Goal: Information Seeking & Learning: Learn about a topic

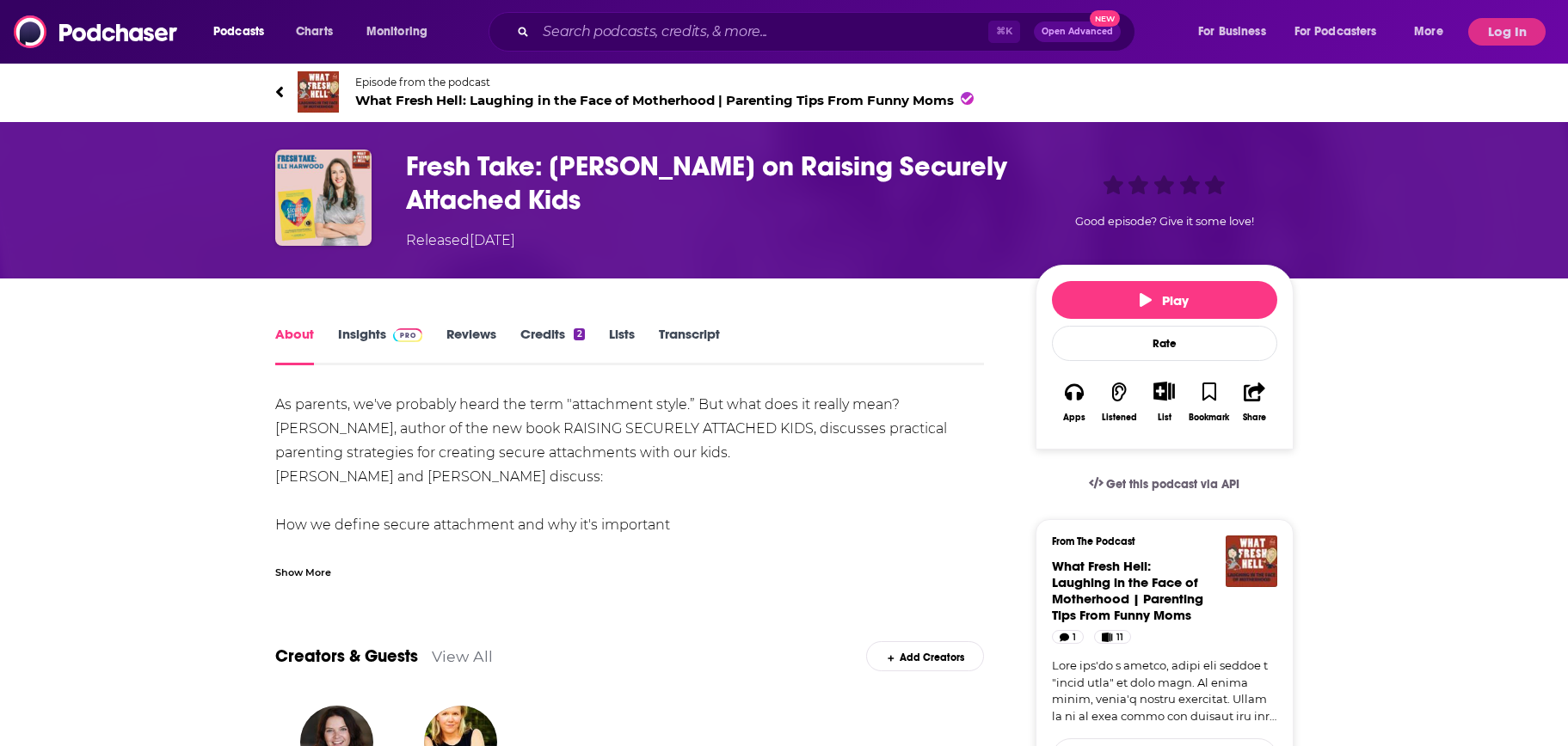
click at [369, 332] on link "Insights" at bounding box center [381, 345] width 85 height 40
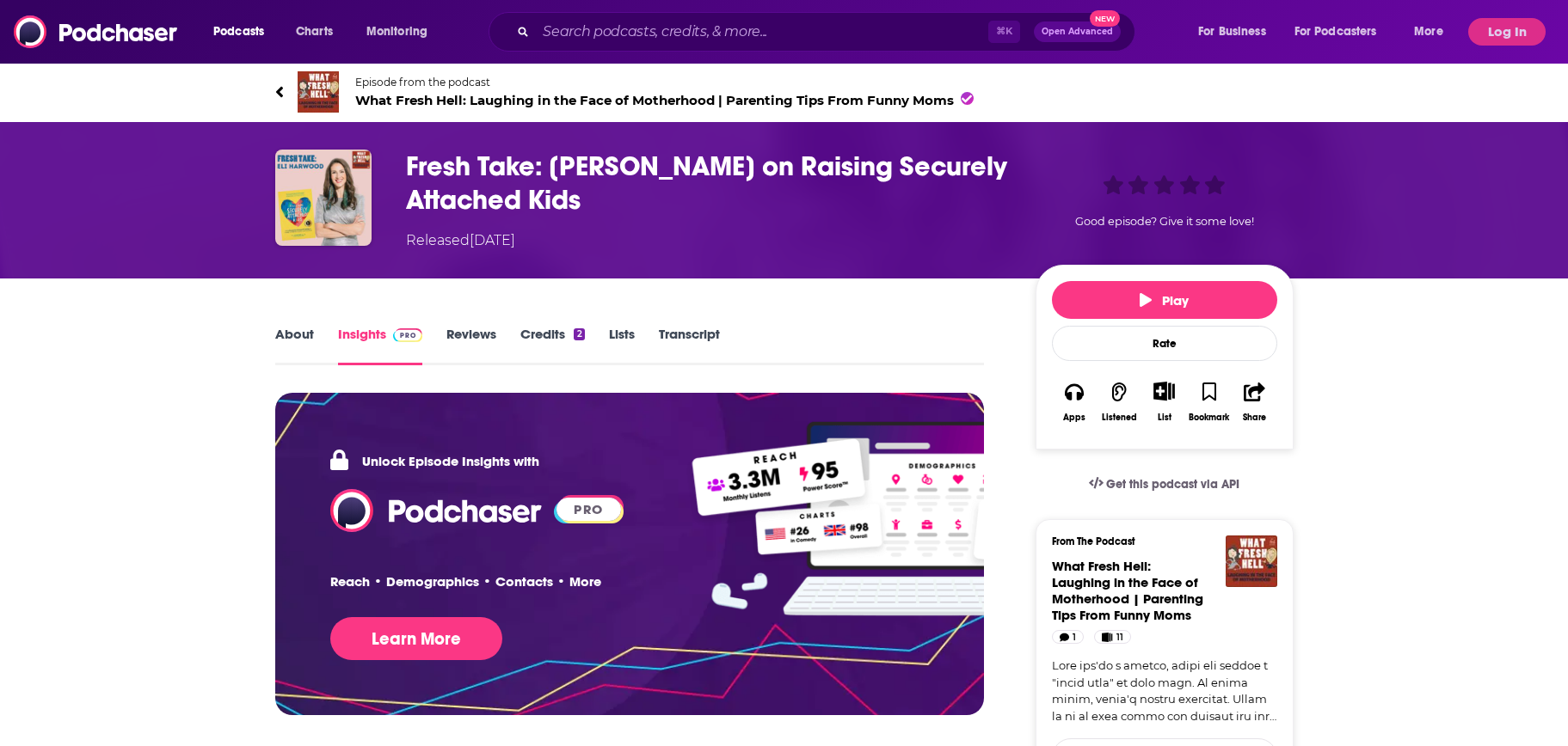
click at [462, 332] on link "Reviews" at bounding box center [472, 345] width 50 height 40
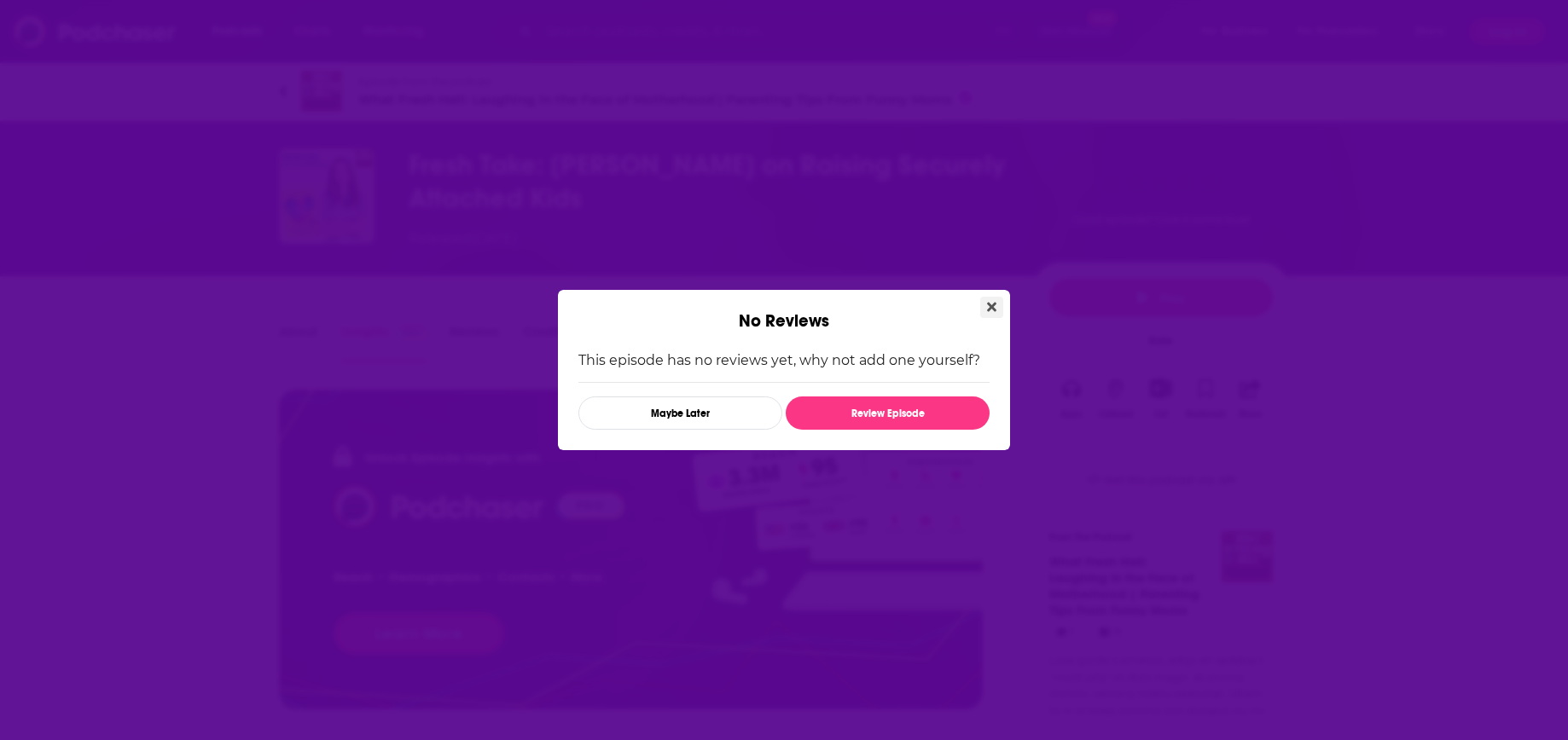
click at [985, 304] on button "Close" at bounding box center [991, 307] width 23 height 21
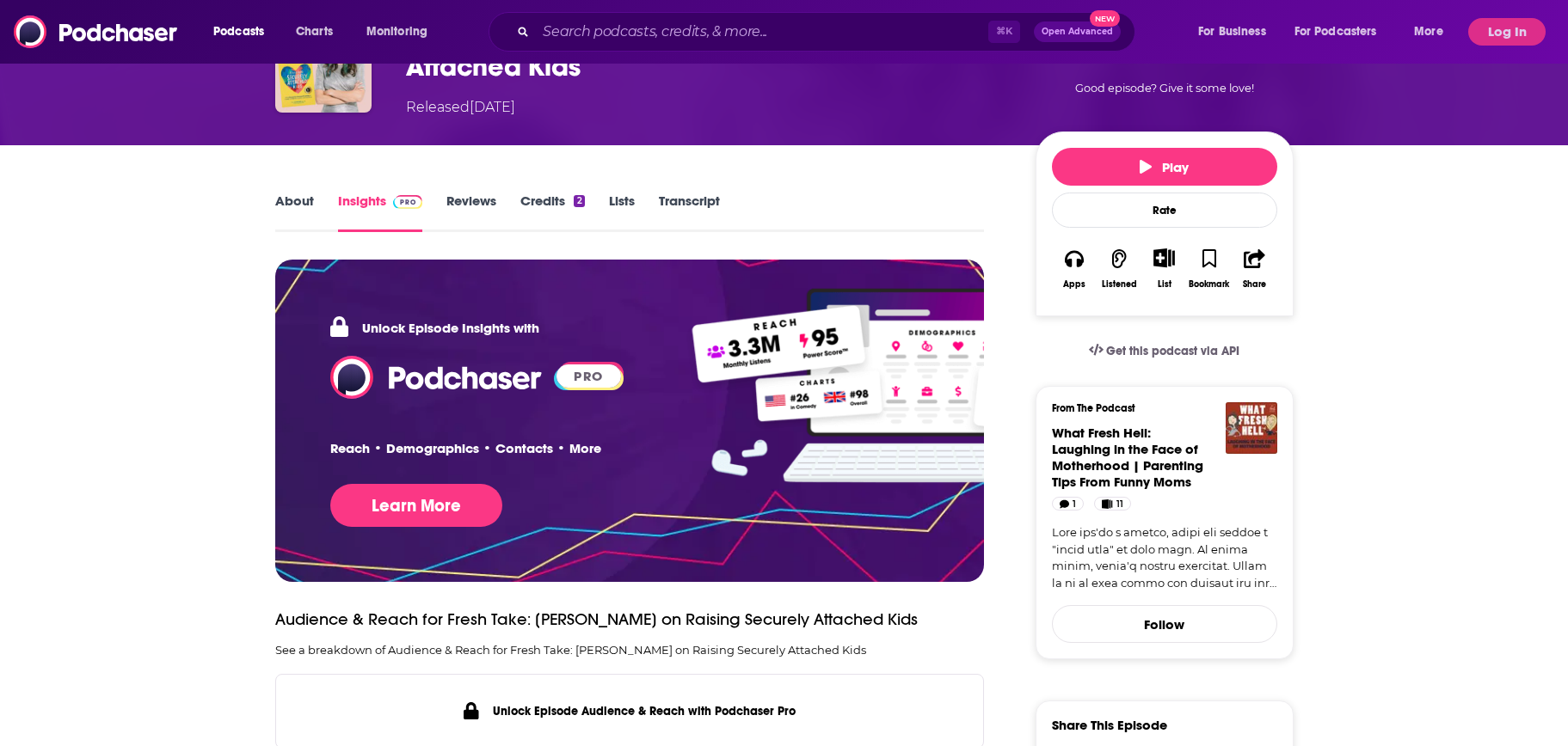
scroll to position [459, 0]
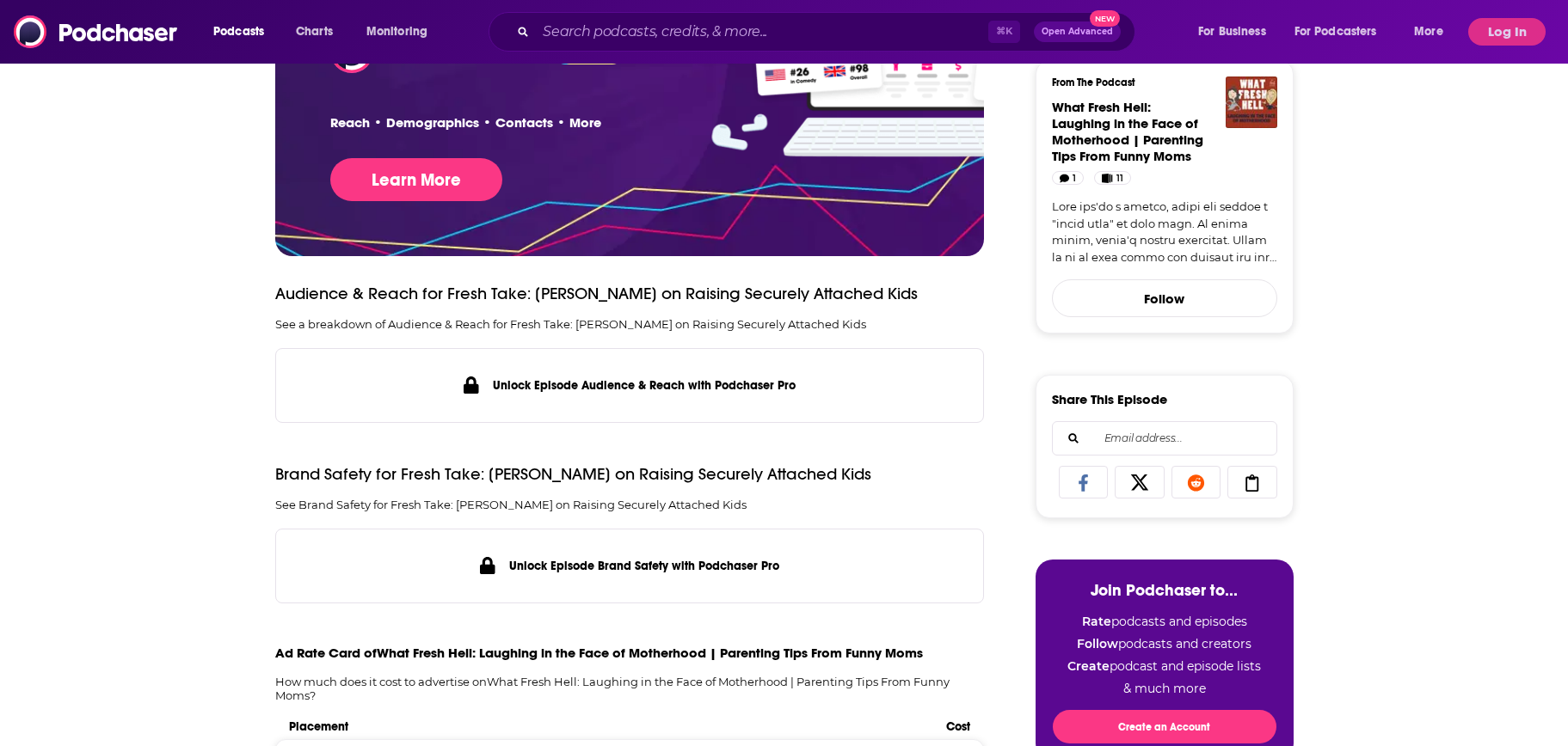
click at [1166, 230] on link at bounding box center [1165, 232] width 226 height 67
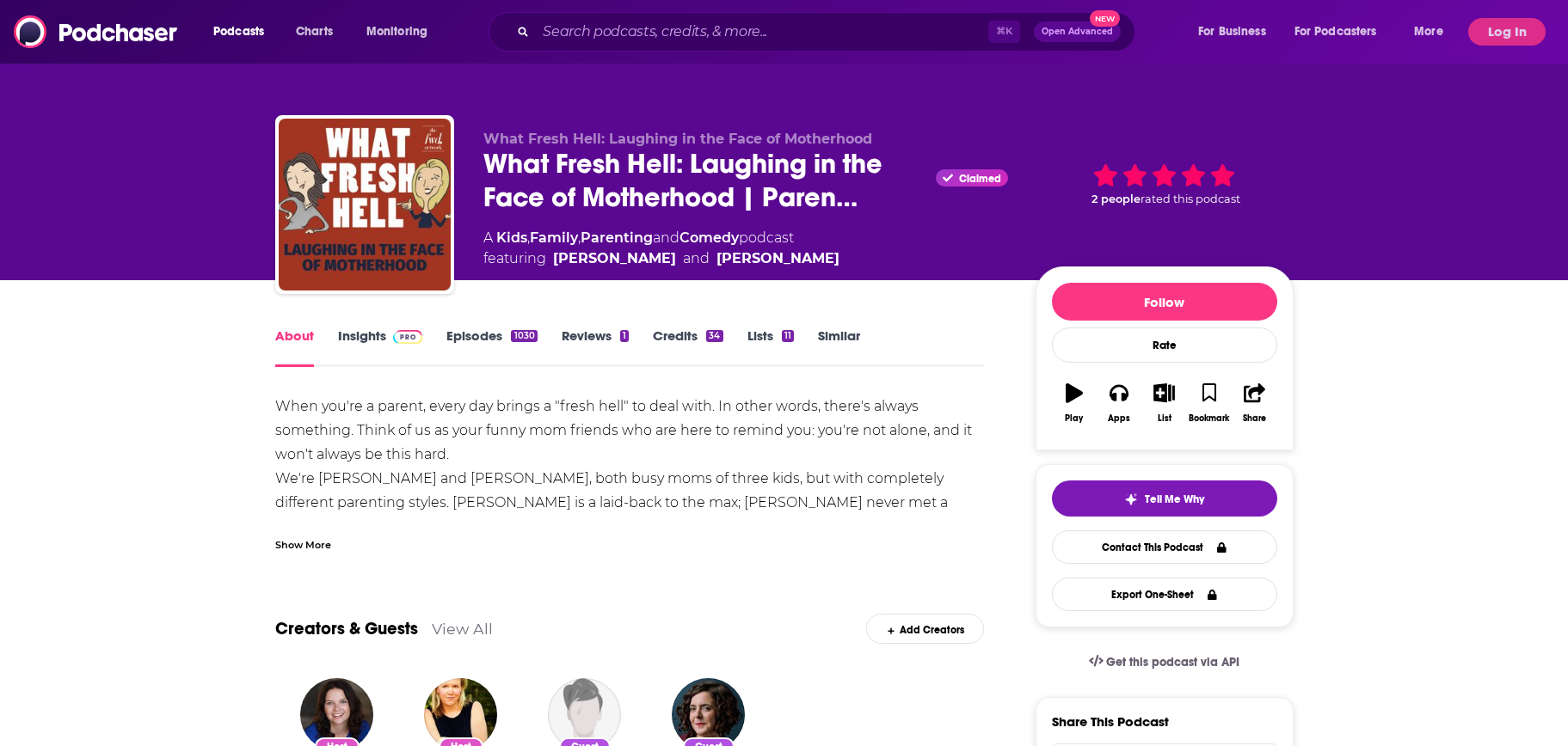
click at [315, 546] on div "Show More" at bounding box center [303, 544] width 56 height 16
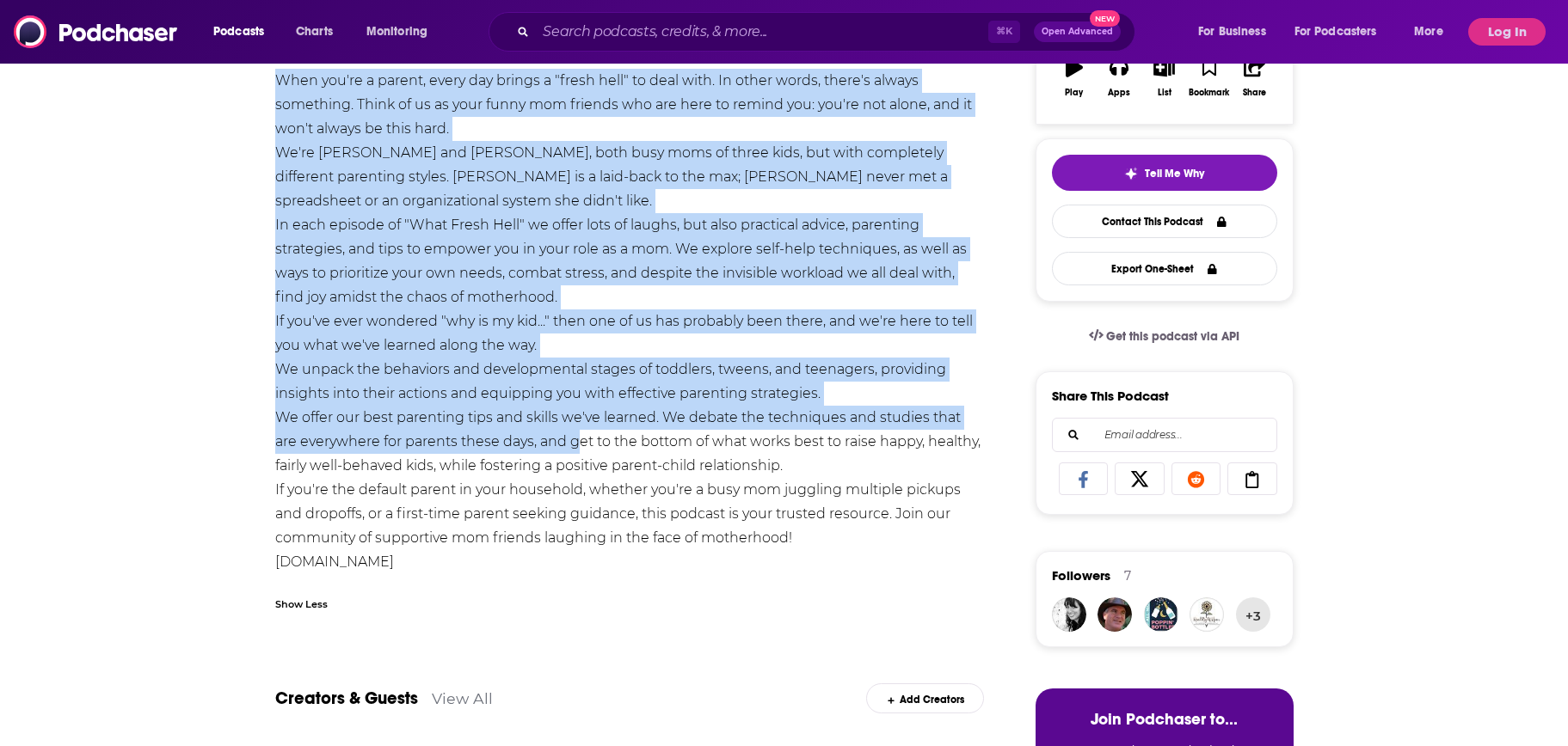
scroll to position [386, 0]
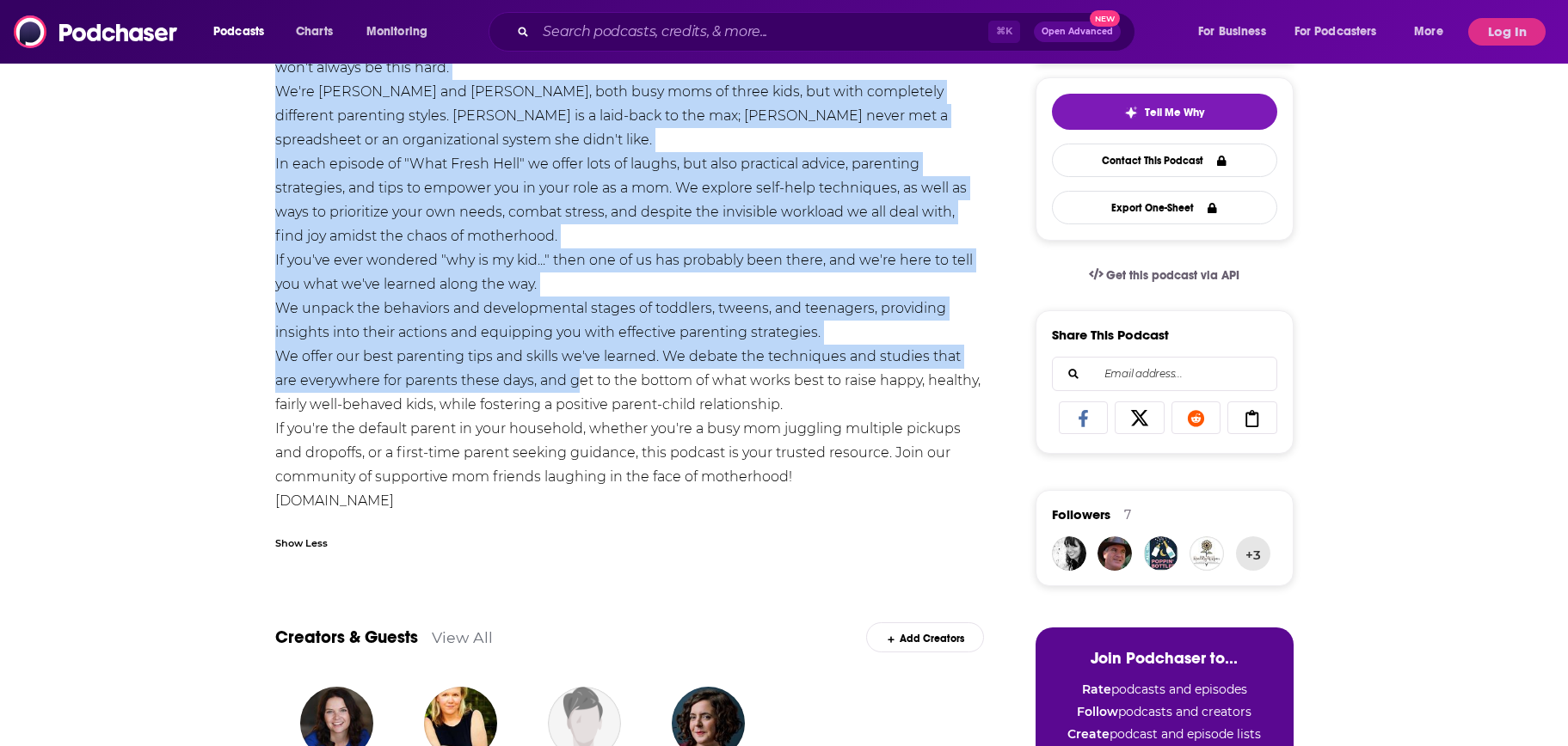
drag, startPoint x: 269, startPoint y: 394, endPoint x: 554, endPoint y: 491, distance: 301.1
copy div "Lore ips'do s ametco, adipi eli seddoe t "incid utla" et dolo magn. Al enima mi…"
